Goal: Navigation & Orientation: Find specific page/section

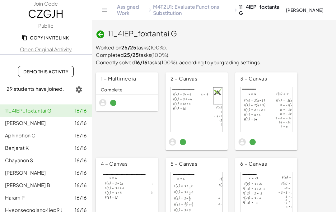
click at [125, 10] on link "Assigned Work" at bounding box center [132, 10] width 30 height 12
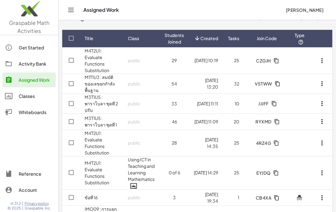
scroll to position [22, 0]
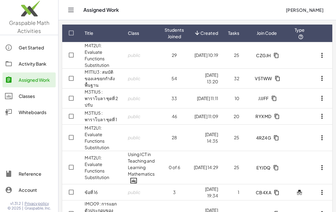
click at [102, 92] on link "M3T1U5 : พาราโบลา ชุดที่ 2 ปรับ" at bounding box center [101, 98] width 33 height 19
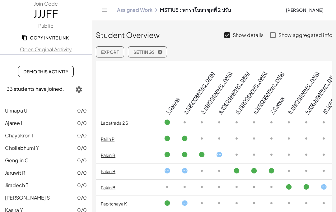
scroll to position [195, 0]
click at [219, 152] on icon at bounding box center [219, 155] width 7 height 7
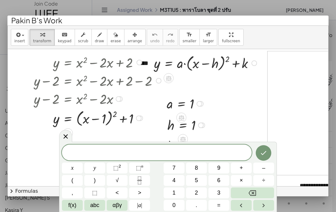
click at [65, 137] on icon at bounding box center [65, 136] width 7 height 7
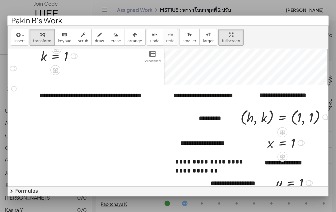
scroll to position [86, 137]
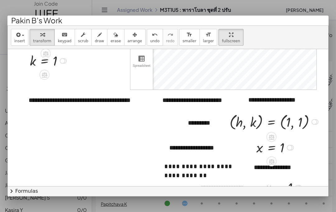
click at [328, 6] on div at bounding box center [168, 106] width 336 height 212
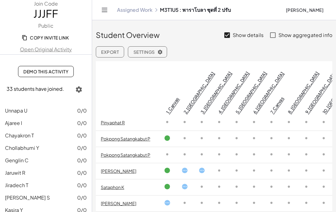
scroll to position [374, 0]
click at [136, 7] on link "Assigned Work" at bounding box center [134, 10] width 35 height 6
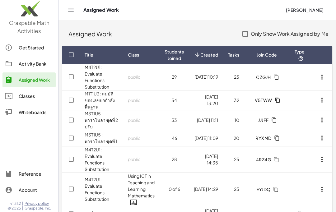
click at [96, 137] on link "M3T1U5 : พาราโบลา ชุดที่ 1" at bounding box center [101, 138] width 32 height 12
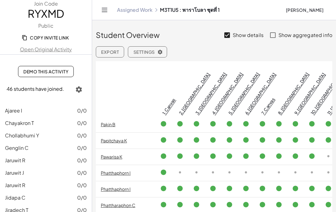
scroll to position [292, 0]
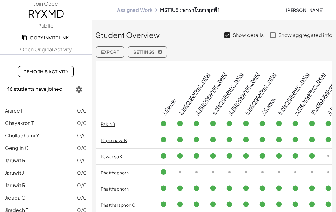
click at [136, 9] on link "Assigned Work" at bounding box center [134, 10] width 35 height 6
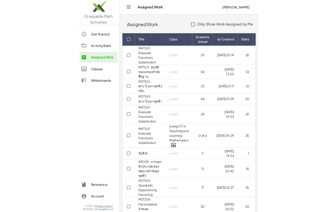
scroll to position [4, 0]
